Goal: Task Accomplishment & Management: Manage account settings

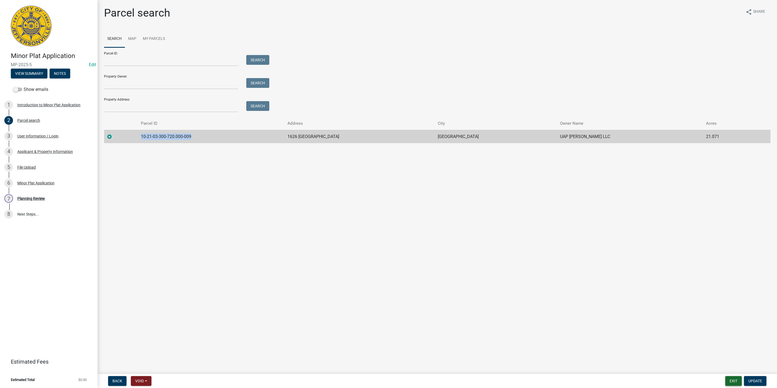
click at [733, 382] on button "Exit" at bounding box center [733, 381] width 17 height 10
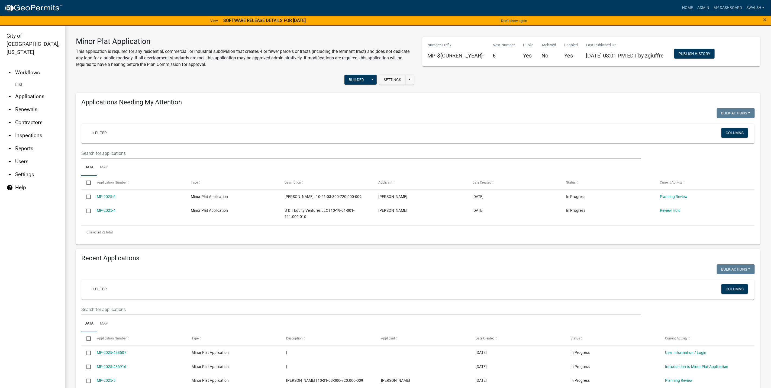
click at [15, 66] on link "arrow_drop_up Workflows" at bounding box center [32, 72] width 65 height 13
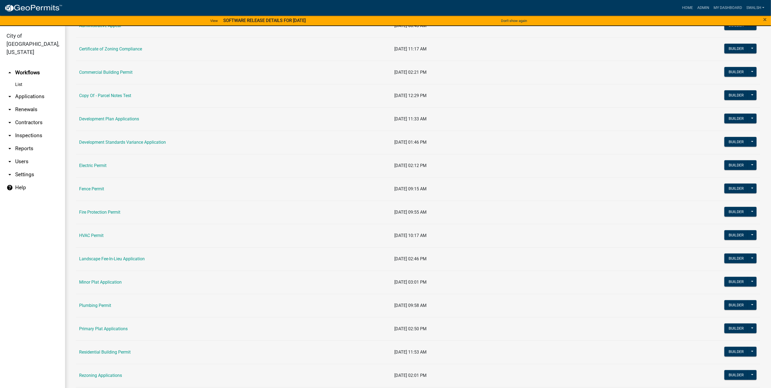
scroll to position [81, 0]
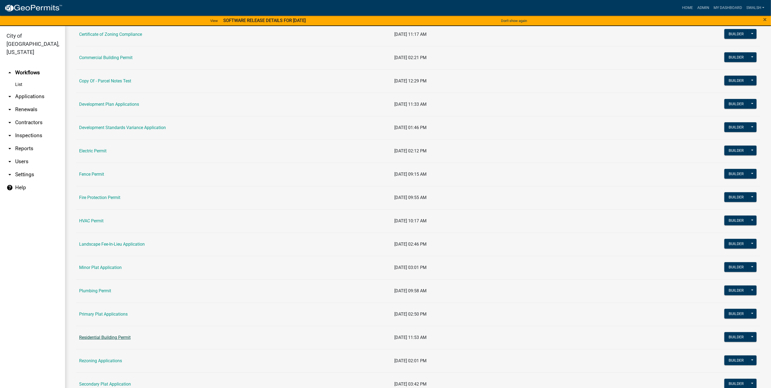
click at [112, 340] on link "Residential Building Permit" at bounding box center [104, 337] width 51 height 5
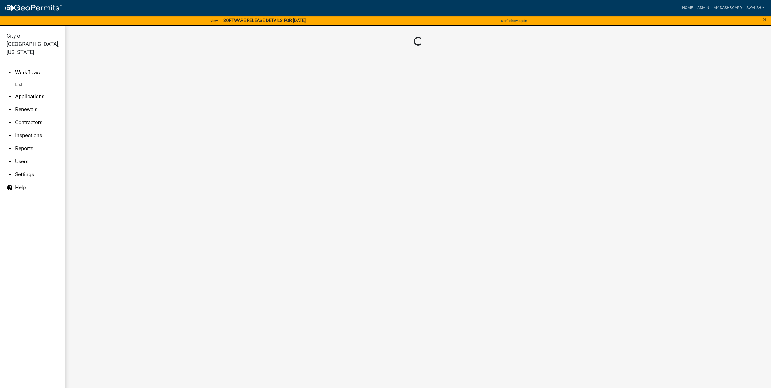
click at [17, 66] on link "arrow_drop_up Workflows" at bounding box center [32, 72] width 65 height 13
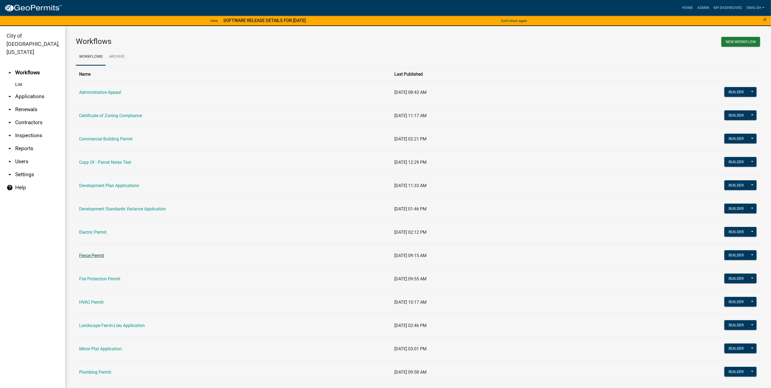
click at [87, 256] on link "Fence Permit" at bounding box center [91, 255] width 25 height 5
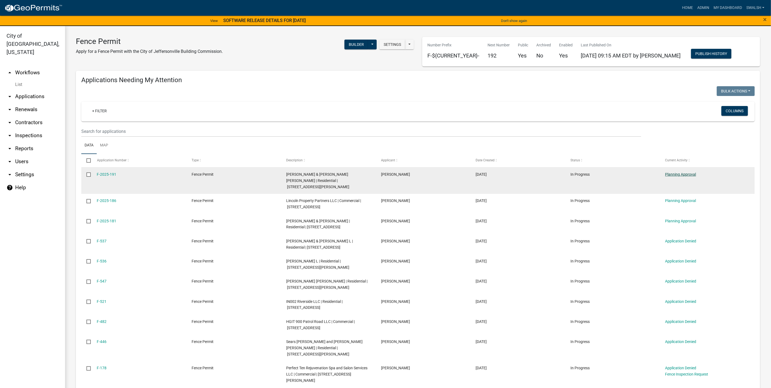
click at [693, 176] on link "Planning Approval" at bounding box center [680, 174] width 31 height 4
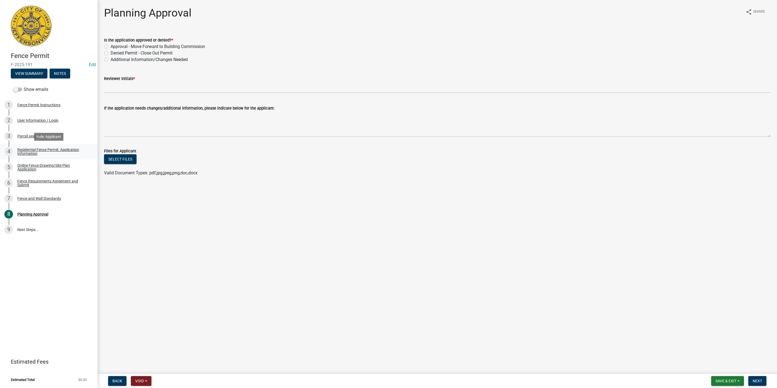
click at [36, 148] on div "Residential Fence Permit: Application Information" at bounding box center [53, 152] width 72 height 8
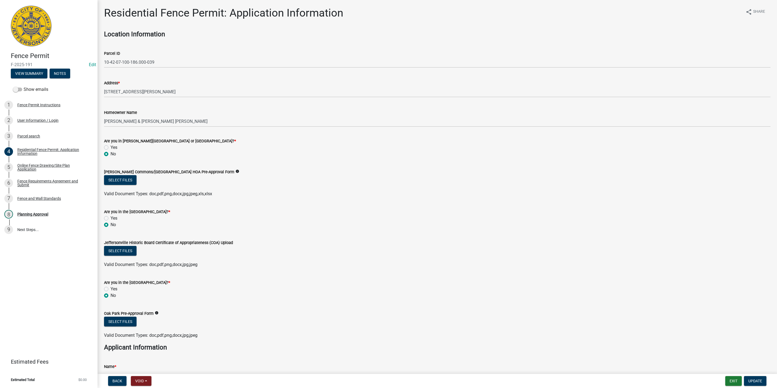
click at [724, 377] on div "Back Void Withdraw Lock Expire Void Exit Update" at bounding box center [437, 381] width 671 height 10
click at [727, 380] on button "Exit" at bounding box center [733, 381] width 17 height 10
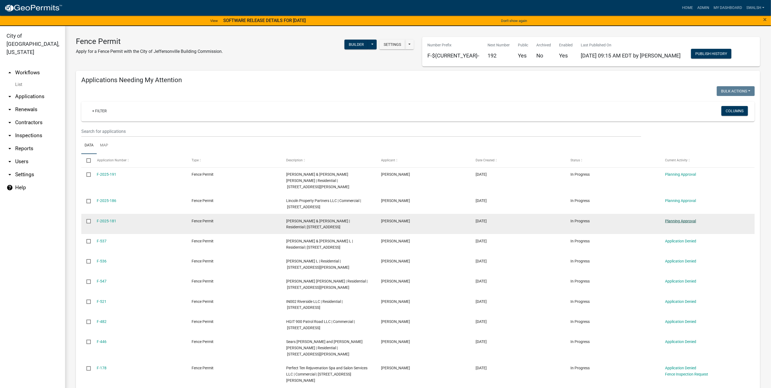
click at [684, 217] on datatable-body-cell "Planning Approval" at bounding box center [707, 224] width 95 height 20
click at [684, 219] on link "Planning Approval" at bounding box center [680, 221] width 31 height 4
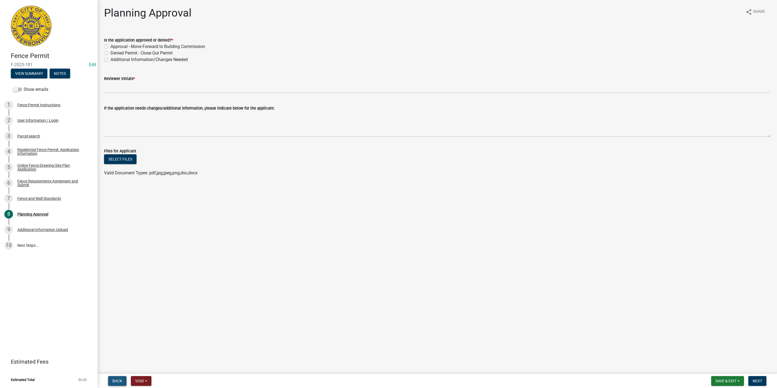
click at [117, 381] on span "Back" at bounding box center [117, 381] width 10 height 4
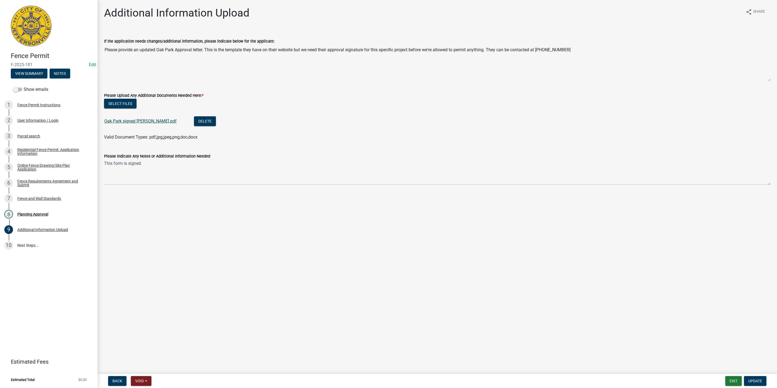
click at [133, 121] on link "Oak Park signed [PERSON_NAME].pdf" at bounding box center [140, 120] width 72 height 5
